Goal: Information Seeking & Learning: Find specific fact

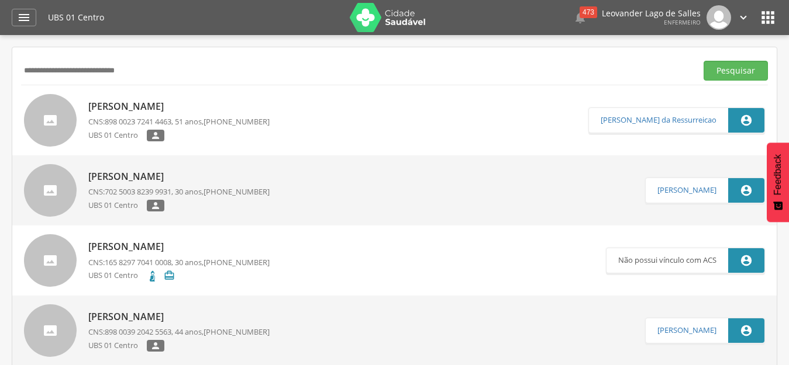
click at [703, 61] on button "Pesquisar" at bounding box center [735, 71] width 64 height 20
drag, startPoint x: 160, startPoint y: 71, endPoint x: 0, endPoint y: 63, distance: 159.8
click at [0, 63] on div " Supervisão  Distritos  Ubs Coordenador: - Prado / BA Intervalo de Tempo  S…" at bounding box center [394, 217] width 789 height 365
paste input "text"
click at [703, 61] on button "Pesquisar" at bounding box center [735, 71] width 64 height 20
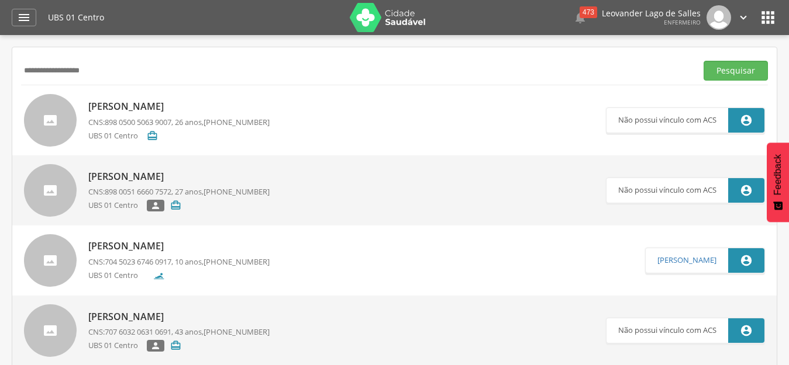
drag, startPoint x: 180, startPoint y: 78, endPoint x: 0, endPoint y: 37, distance: 184.6
click at [0, 37] on div " Supervisão  Distritos  Ubs Coordenador: - Prado / BA Intervalo de Tempo  S…" at bounding box center [394, 217] width 789 height 365
paste input "*********"
type input "**********"
click at [703, 61] on button "Pesquisar" at bounding box center [735, 71] width 64 height 20
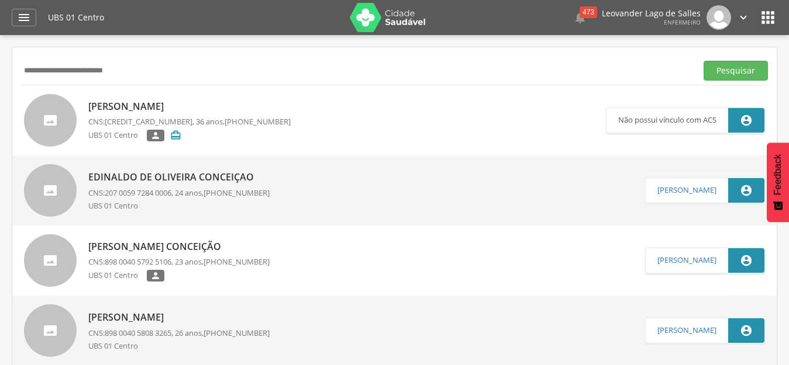
click at [381, 117] on link "[PERSON_NAME] de Oliveira CNS: 162 0128 2212 0001 , 36 anos, [PHONE_NUMBER] UBS…" at bounding box center [315, 120] width 582 height 53
type input "**********"
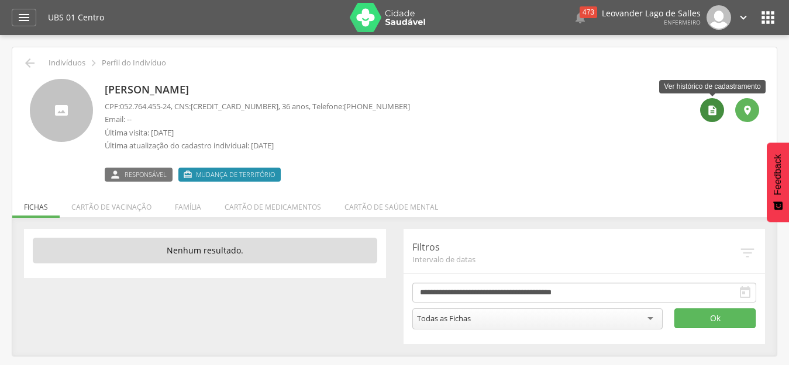
click at [713, 108] on icon "" at bounding box center [712, 111] width 12 height 12
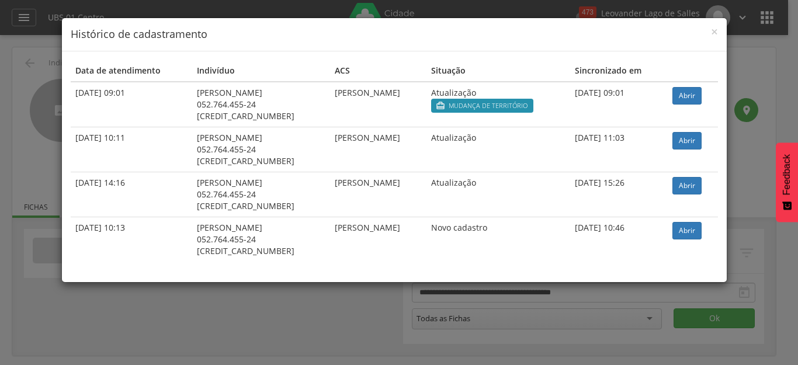
click at [711, 127] on td "Abrir" at bounding box center [693, 149] width 50 height 45
click at [715, 32] on span "×" at bounding box center [714, 31] width 7 height 16
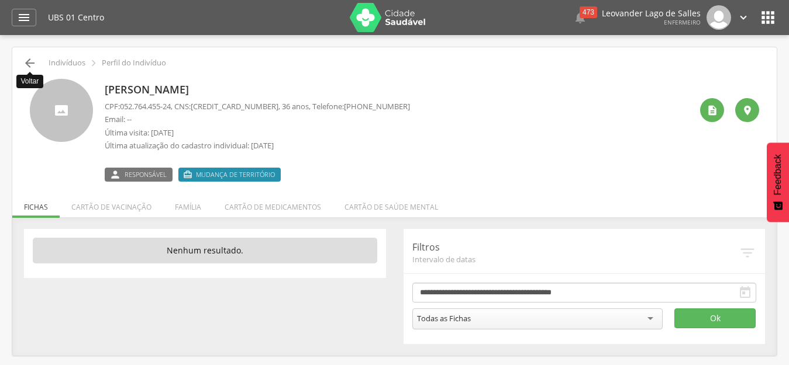
click at [32, 60] on icon "" at bounding box center [30, 63] width 14 height 14
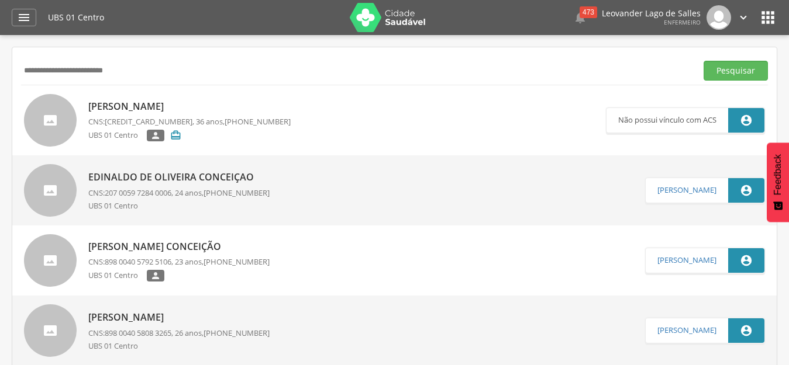
drag, startPoint x: 181, startPoint y: 75, endPoint x: 15, endPoint y: 75, distance: 165.4
paste input "****"
click at [703, 61] on button "Pesquisar" at bounding box center [735, 71] width 64 height 20
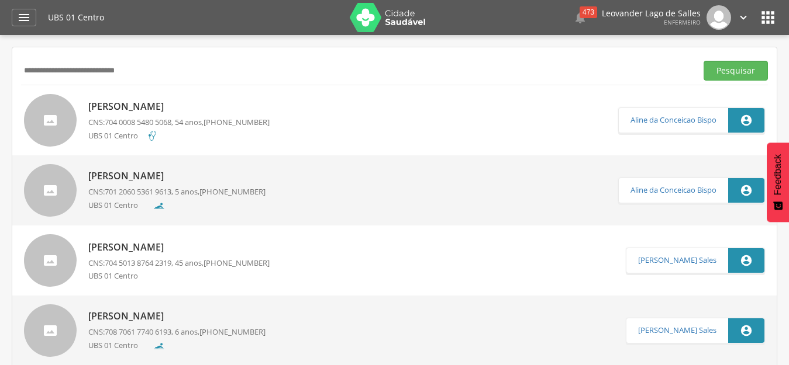
drag, startPoint x: 170, startPoint y: 66, endPoint x: 0, endPoint y: 55, distance: 170.5
click at [0, 55] on div " Supervisão  Distritos  Ubs Coordenador: - Prado / BA Intervalo de Tempo  S…" at bounding box center [394, 217] width 789 height 365
paste input "text"
click at [703, 61] on button "Pesquisar" at bounding box center [735, 71] width 64 height 20
drag, startPoint x: 147, startPoint y: 79, endPoint x: 8, endPoint y: 71, distance: 139.4
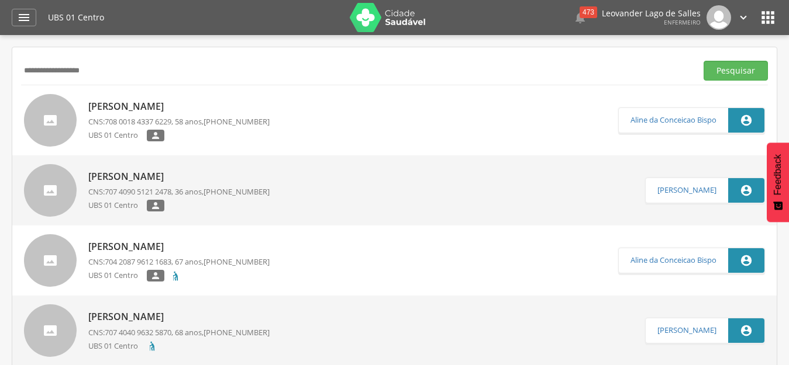
click at [8, 71] on div " Supervisão  Distritos  Ubs Coordenador: - Prado / BA Intervalo de Tempo  S…" at bounding box center [394, 217] width 789 height 365
paste input "*********"
click at [703, 61] on button "Pesquisar" at bounding box center [735, 71] width 64 height 20
drag, startPoint x: 171, startPoint y: 77, endPoint x: 0, endPoint y: 65, distance: 171.6
click at [0, 65] on div " Supervisão  Distritos  Ubs Coordenador: - Prado / BA Intervalo de Tempo  S…" at bounding box center [394, 217] width 789 height 365
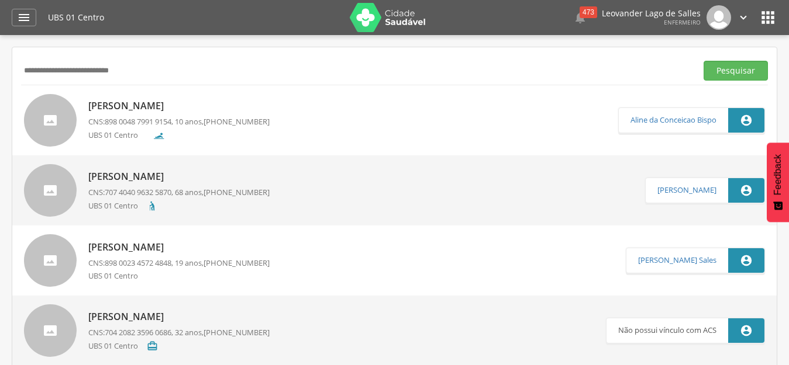
paste input "text"
click at [703, 61] on button "Pesquisar" at bounding box center [735, 71] width 64 height 20
drag, startPoint x: 177, startPoint y: 76, endPoint x: 5, endPoint y: 64, distance: 172.3
click at [5, 64] on div " Supervisão  Distritos  Ubs Coordenador: - Prado / BA Intervalo de Tempo  S…" at bounding box center [394, 217] width 789 height 365
paste input "text"
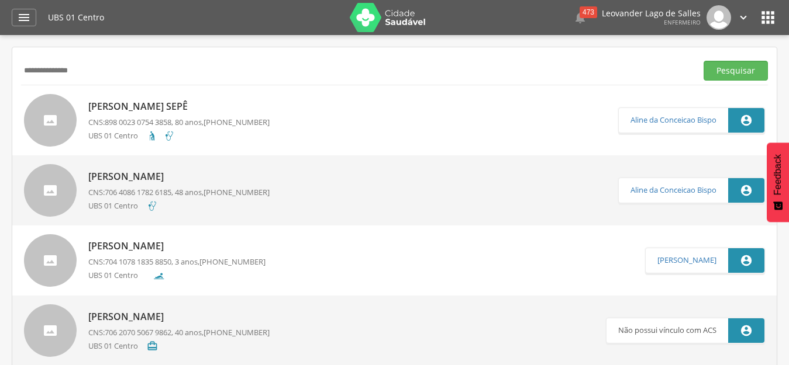
click at [703, 61] on button "Pesquisar" at bounding box center [735, 71] width 64 height 20
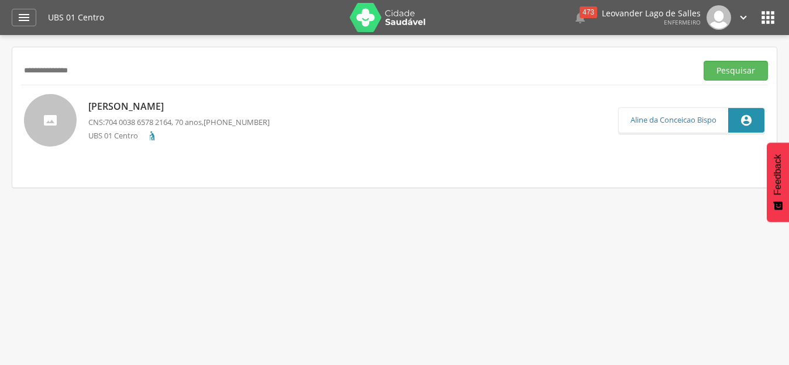
drag, startPoint x: 136, startPoint y: 79, endPoint x: 0, endPoint y: 80, distance: 135.6
click at [0, 80] on div " Supervisão  Distritos  Ubs Coordenador: - Prado / BA Intervalo de Tempo  S…" at bounding box center [394, 217] width 789 height 365
paste input "text"
click at [703, 61] on button "Pesquisar" at bounding box center [735, 71] width 64 height 20
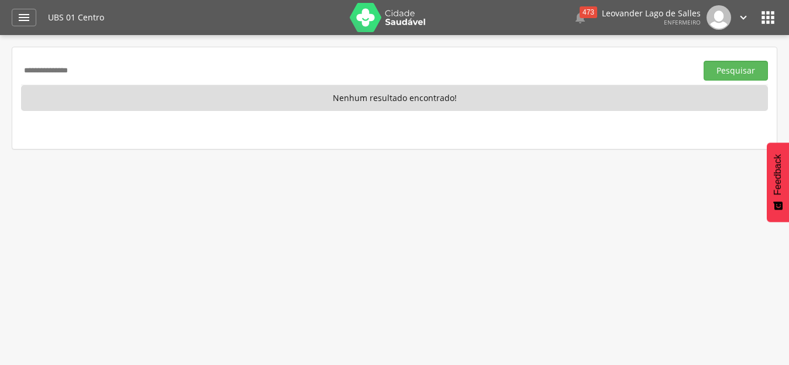
drag, startPoint x: 136, startPoint y: 71, endPoint x: 4, endPoint y: 70, distance: 132.7
click at [4, 70] on div " Supervisão  Distritos  Ubs Coordenador: - Prado / BA Intervalo de Tempo  S…" at bounding box center [394, 217] width 789 height 365
paste input "**********"
click at [703, 61] on button "Pesquisar" at bounding box center [735, 71] width 64 height 20
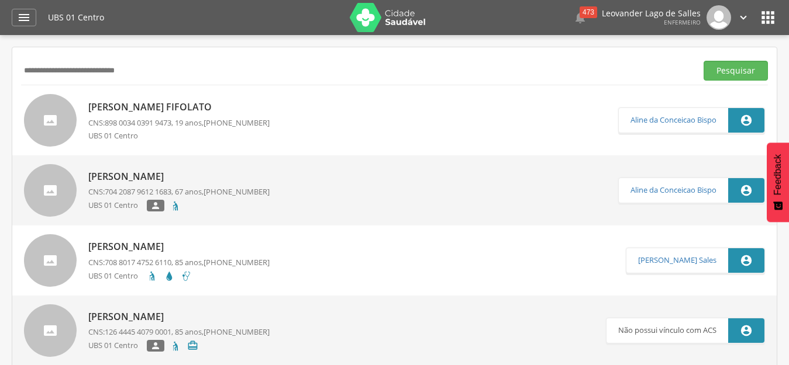
drag, startPoint x: 189, startPoint y: 66, endPoint x: 13, endPoint y: 56, distance: 175.6
paste input "text"
click at [703, 61] on button "Pesquisar" at bounding box center [735, 71] width 64 height 20
drag, startPoint x: 167, startPoint y: 71, endPoint x: 0, endPoint y: 58, distance: 167.7
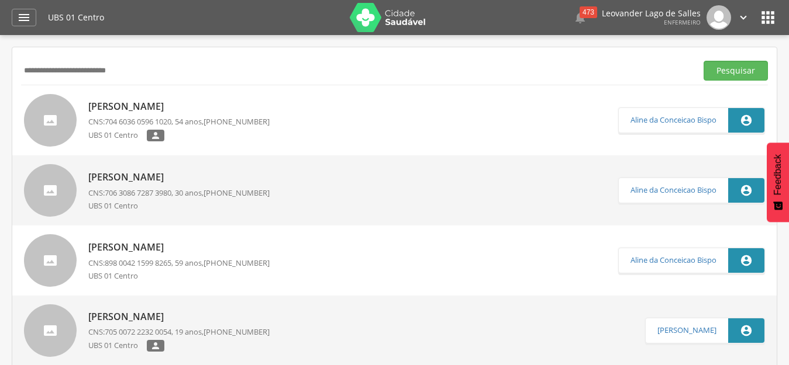
click at [0, 58] on div " Supervisão  Distritos  Ubs Coordenador: - Prado / BA Intervalo de Tempo  S…" at bounding box center [394, 217] width 789 height 365
paste input "text"
click at [703, 61] on button "Pesquisar" at bounding box center [735, 71] width 64 height 20
drag, startPoint x: 193, startPoint y: 75, endPoint x: 5, endPoint y: 72, distance: 188.8
click at [5, 72] on div " Supervisão  Distritos  Ubs Coordenador: - Prado / BA Intervalo de Tempo  S…" at bounding box center [394, 217] width 789 height 365
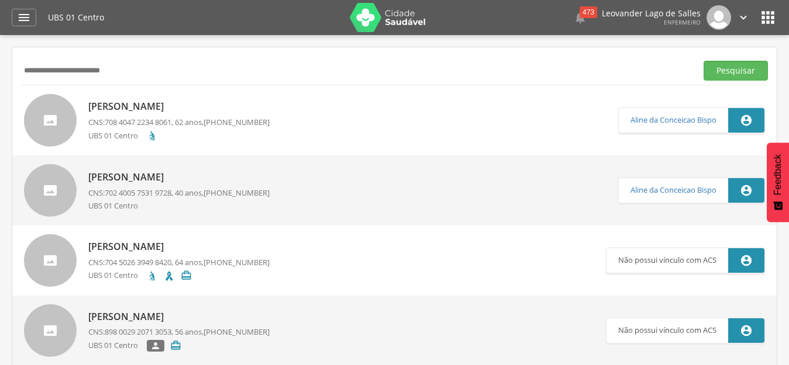
paste input "text"
click at [703, 61] on button "Pesquisar" at bounding box center [735, 71] width 64 height 20
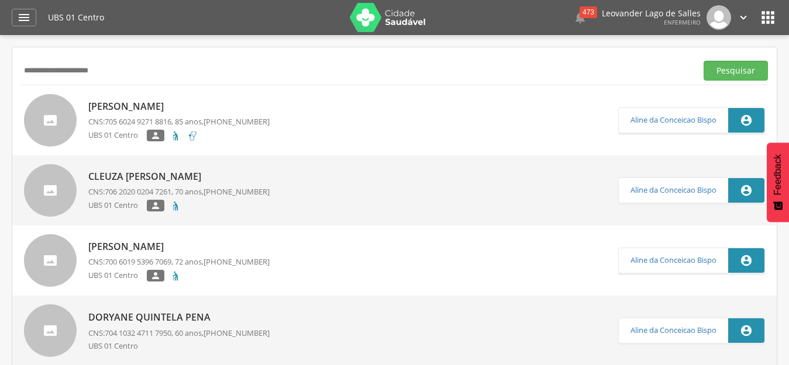
drag, startPoint x: 167, startPoint y: 64, endPoint x: 0, endPoint y: 50, distance: 167.2
click at [0, 50] on div " Supervisão  Distritos  Ubs Coordenador: - Prado / BA Intervalo de Tempo  S…" at bounding box center [394, 217] width 789 height 365
paste input "**********"
click at [703, 61] on button "Pesquisar" at bounding box center [735, 71] width 64 height 20
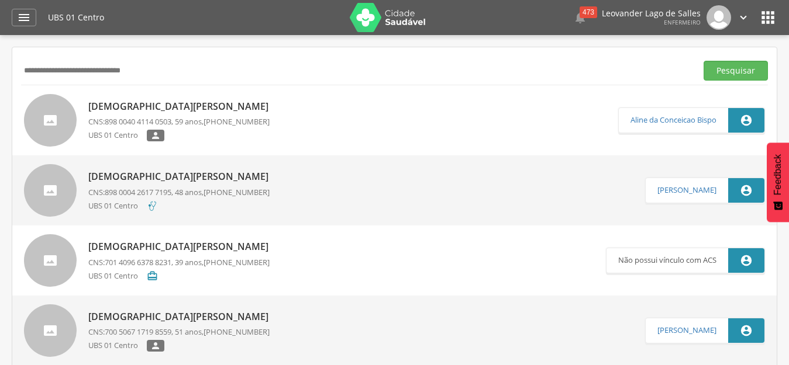
drag, startPoint x: 200, startPoint y: 76, endPoint x: 0, endPoint y: 54, distance: 201.1
click at [0, 54] on div " Supervisão  Distritos  Ubs Coordenador: - Prado / BA Intervalo de Tempo  S…" at bounding box center [394, 217] width 789 height 365
paste input "text"
click at [703, 61] on button "Pesquisar" at bounding box center [735, 71] width 64 height 20
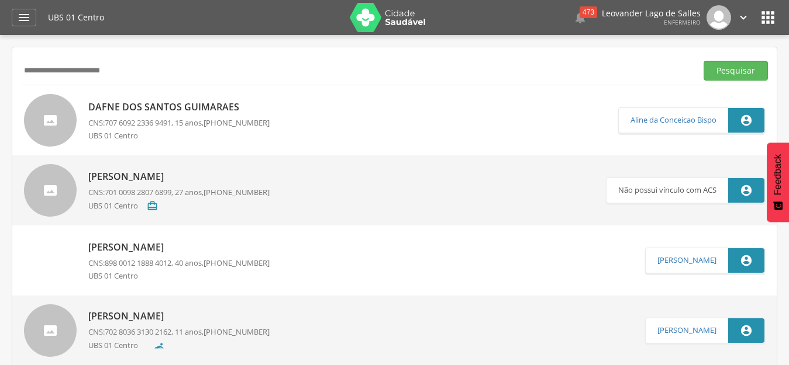
drag, startPoint x: 167, startPoint y: 67, endPoint x: 0, endPoint y: 46, distance: 168.5
click at [0, 46] on div " Supervisão  Distritos  Ubs Coordenador: - Prado / BA Intervalo de Tempo  S…" at bounding box center [394, 217] width 789 height 365
paste input "text"
click at [703, 61] on button "Pesquisar" at bounding box center [735, 71] width 64 height 20
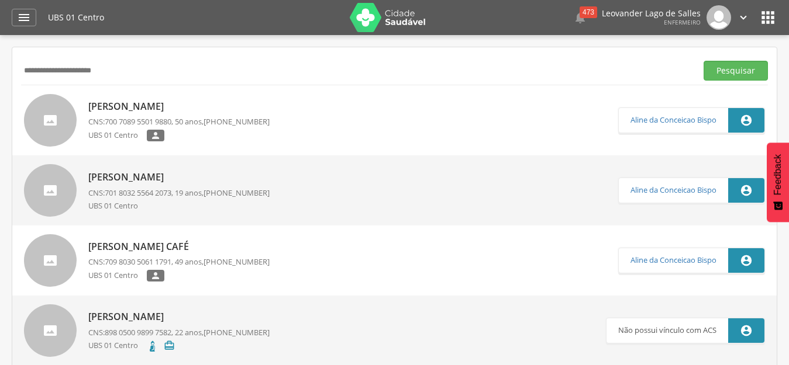
drag, startPoint x: 163, startPoint y: 72, endPoint x: 2, endPoint y: 60, distance: 161.8
click at [2, 60] on div " Supervisão  Distritos  Ubs Coordenador: - Prado / BA Intervalo de Tempo  S…" at bounding box center [394, 217] width 789 height 365
paste input "*"
click at [703, 61] on button "Pesquisar" at bounding box center [735, 71] width 64 height 20
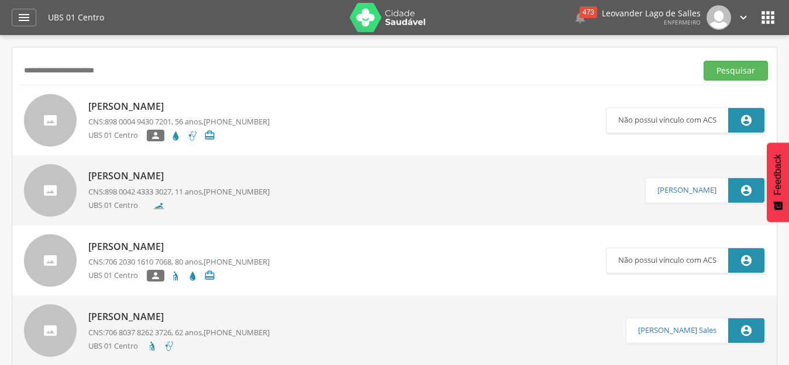
click at [409, 115] on link "[PERSON_NAME] CNS: 898 0004 9430 7201 , 56 anos, [PHONE_NUMBER] UBS 01 Centro …" at bounding box center [315, 120] width 582 height 53
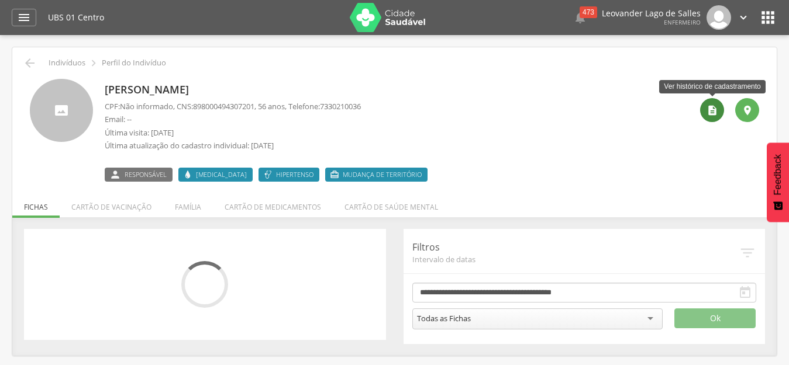
click at [708, 110] on icon "" at bounding box center [712, 111] width 12 height 12
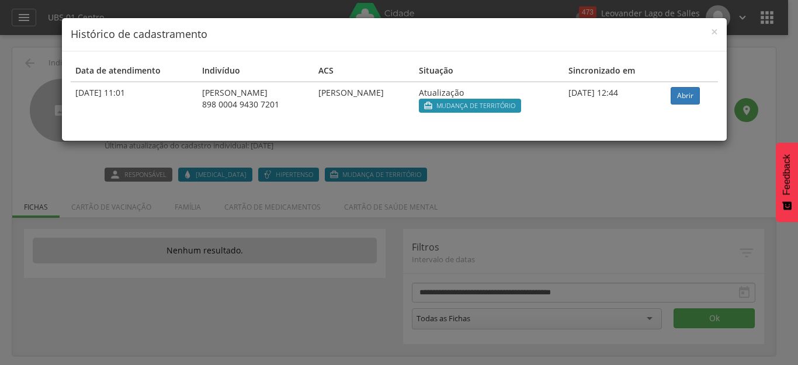
click at [568, 181] on div "× Histórico de cadastramento Data de atendimento Indivíduo ACS Situação Sincron…" at bounding box center [399, 182] width 798 height 365
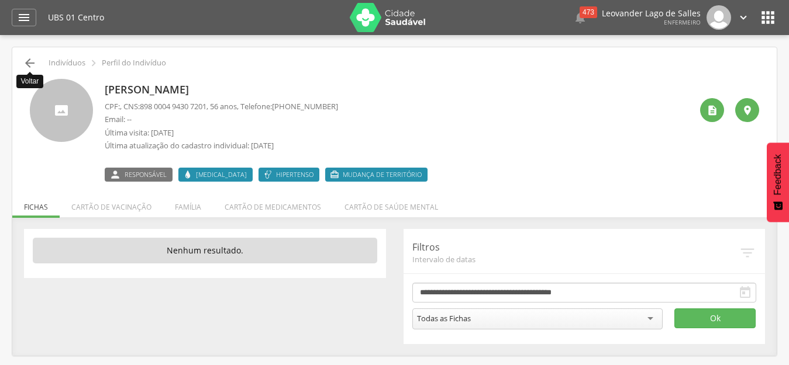
click at [36, 63] on icon "" at bounding box center [30, 63] width 14 height 14
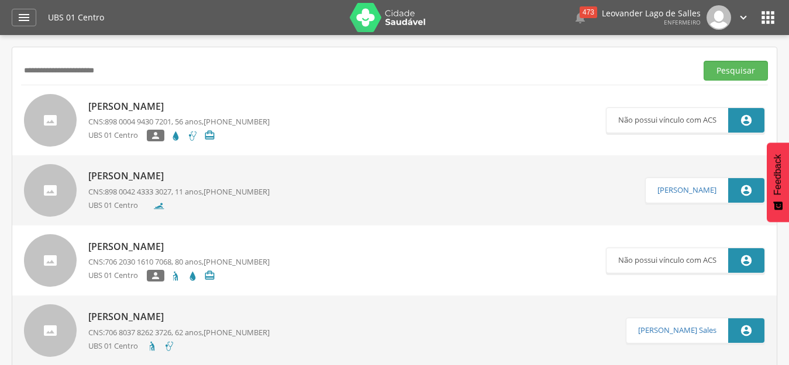
drag, startPoint x: 212, startPoint y: 76, endPoint x: 4, endPoint y: 69, distance: 207.6
click at [4, 69] on div " Supervisão  Distritos  Ubs Coordenador: - Prado / BA Intervalo de Tempo  S…" at bounding box center [394, 217] width 789 height 365
paste input "*"
click at [703, 61] on button "Pesquisar" at bounding box center [735, 71] width 64 height 20
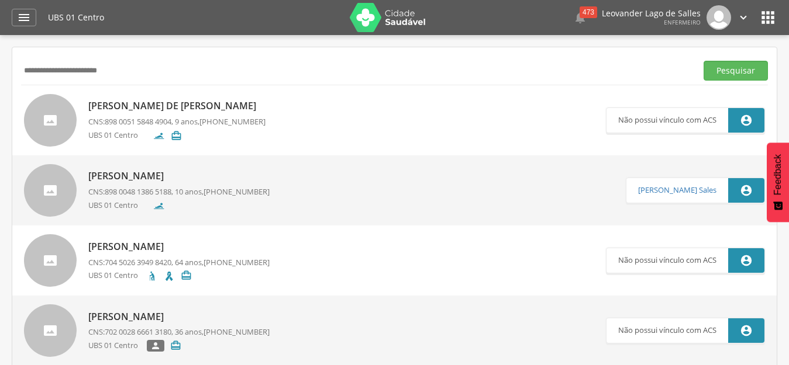
drag, startPoint x: 190, startPoint y: 73, endPoint x: 1, endPoint y: 72, distance: 189.4
click at [1, 72] on div " Supervisão  Distritos  Ubs Coordenador: - Prado / BA Intervalo de Tempo  S…" at bounding box center [394, 217] width 789 height 365
paste input "text"
type input "**********"
click at [703, 61] on button "Pesquisar" at bounding box center [735, 71] width 64 height 20
